Goal: Check status: Check status

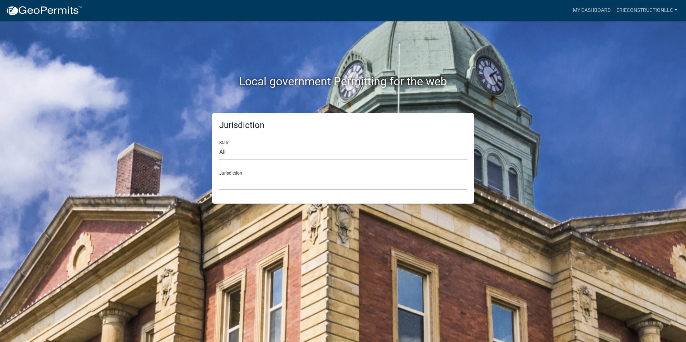
click at [261, 151] on select "All [US_STATE] [US_STATE] [US_STATE] [US_STATE] [US_STATE] [US_STATE] [US_STATE…" at bounding box center [342, 152] width 247 height 15
select select "[US_STATE]"
click at [219, 145] on select "All [US_STATE] [US_STATE] [US_STATE] [US_STATE] [US_STATE] [US_STATE] [US_STATE…" at bounding box center [342, 152] width 247 height 15
click at [247, 182] on select "City of [GEOGRAPHIC_DATA], [US_STATE] City of [GEOGRAPHIC_DATA], [US_STATE] Cit…" at bounding box center [342, 182] width 247 height 15
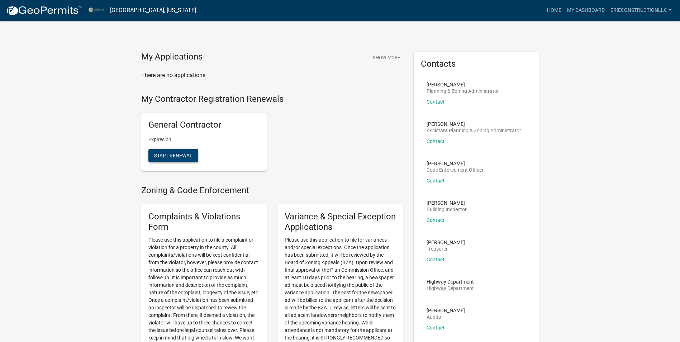
click at [172, 156] on span "Start Renewal" at bounding box center [173, 156] width 38 height 6
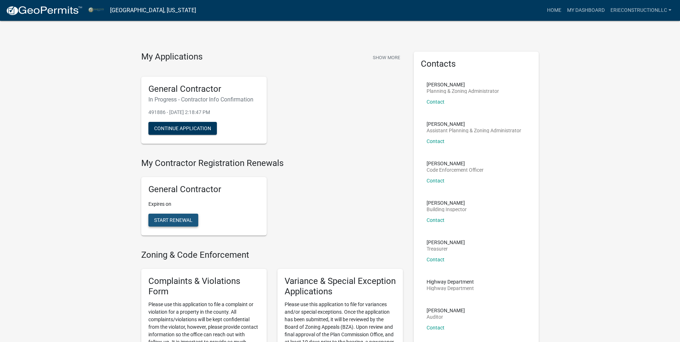
click at [180, 219] on span "Start Renewal" at bounding box center [173, 220] width 38 height 6
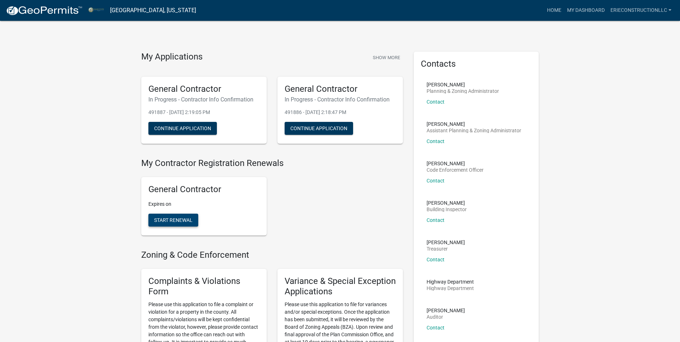
click at [184, 217] on span "Start Renewal" at bounding box center [173, 220] width 38 height 6
drag, startPoint x: 376, startPoint y: 127, endPoint x: 384, endPoint y: 114, distance: 15.9
click at [384, 114] on p "491887 - [DATE] 2:19:05 PM" at bounding box center [340, 113] width 111 height 8
click at [581, 8] on link "My Dashboard" at bounding box center [585, 11] width 43 height 14
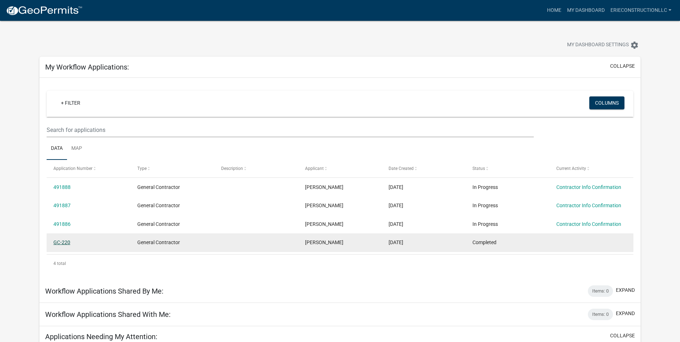
click at [64, 242] on link "GC-220" at bounding box center [61, 243] width 17 height 6
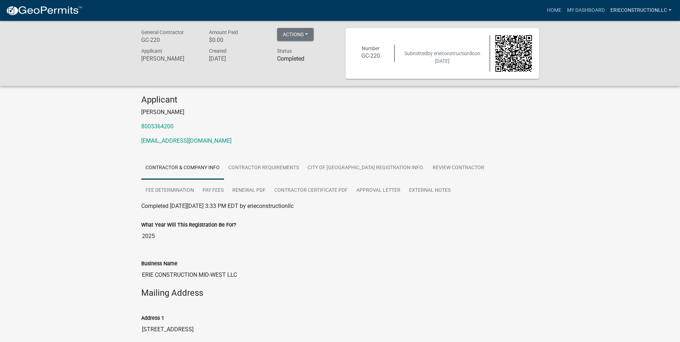
click at [648, 10] on link "erieconstructionllc" at bounding box center [641, 11] width 67 height 14
click at [631, 71] on link "Logout" at bounding box center [643, 69] width 61 height 17
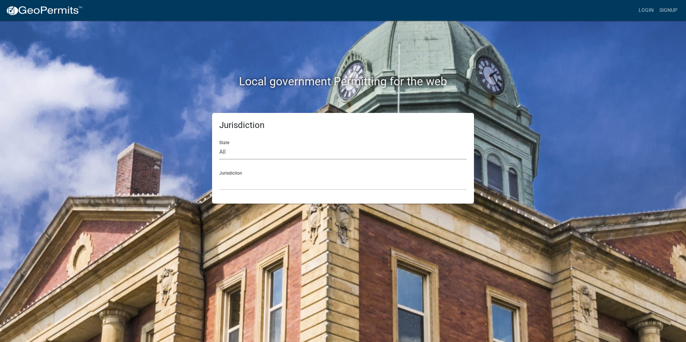
click at [257, 151] on select "All [US_STATE] [US_STATE] [US_STATE] [US_STATE] [US_STATE] [US_STATE] [US_STATE…" at bounding box center [342, 152] width 247 height 15
select select "[US_STATE]"
click at [219, 145] on select "All [US_STATE] [US_STATE] [US_STATE] [US_STATE] [US_STATE] [US_STATE] [US_STATE…" at bounding box center [342, 152] width 247 height 15
click at [237, 181] on select "City of [GEOGRAPHIC_DATA], [US_STATE] City of [GEOGRAPHIC_DATA], [US_STATE] Cit…" at bounding box center [342, 182] width 247 height 15
click at [259, 144] on div "State All [US_STATE] [US_STATE] [US_STATE] [US_STATE] [US_STATE] [US_STATE] [US…" at bounding box center [342, 147] width 247 height 25
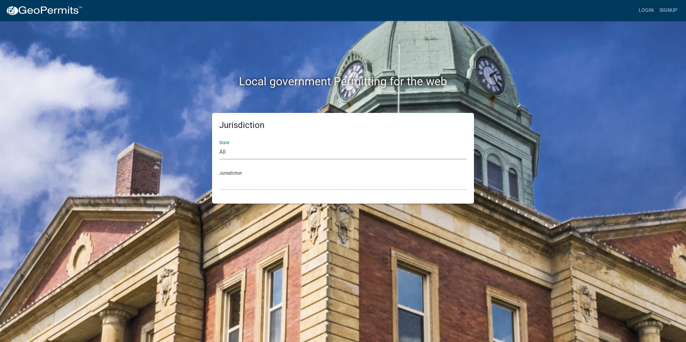
select select "[US_STATE]"
click at [219, 145] on select "All [US_STATE] [US_STATE] [US_STATE] [US_STATE] [US_STATE] [US_STATE] [US_STATE…" at bounding box center [342, 152] width 247 height 15
click at [243, 177] on select "City of [GEOGRAPHIC_DATA], [US_STATE] City of [GEOGRAPHIC_DATA], [US_STATE] Cit…" at bounding box center [342, 182] width 247 height 15
click at [171, 132] on div "Jurisdiction State All [US_STATE] [US_STATE] [US_STATE] [US_STATE] [US_STATE] […" at bounding box center [342, 158] width 409 height 91
